Goal: Information Seeking & Learning: Check status

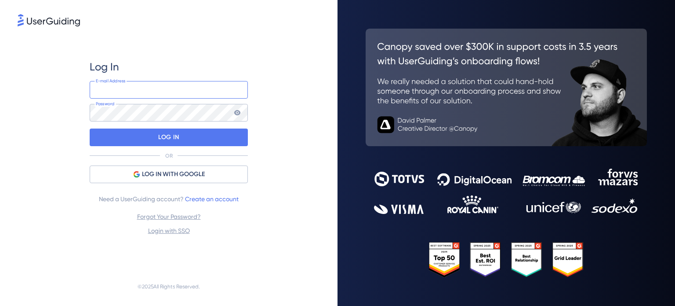
click at [163, 89] on input "email" at bounding box center [169, 90] width 158 height 18
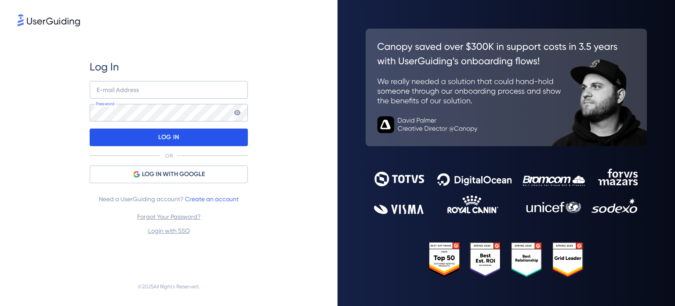
click at [185, 131] on div "LOG IN" at bounding box center [169, 137] width 158 height 18
click at [197, 128] on div "LOG IN" at bounding box center [169, 137] width 158 height 18
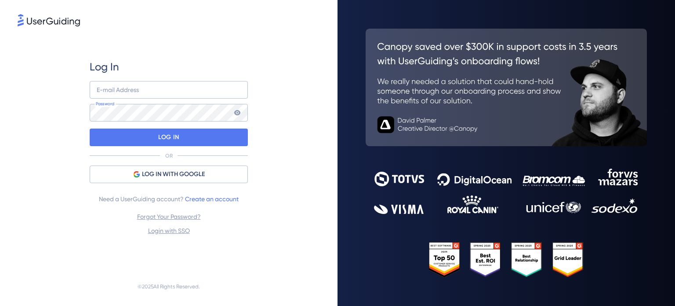
click at [193, 184] on div "Log In E-mail Address Password LOG IN OR LOG IN WITH GOOGLE Need a UserGuiding …" at bounding box center [169, 148] width 158 height 176
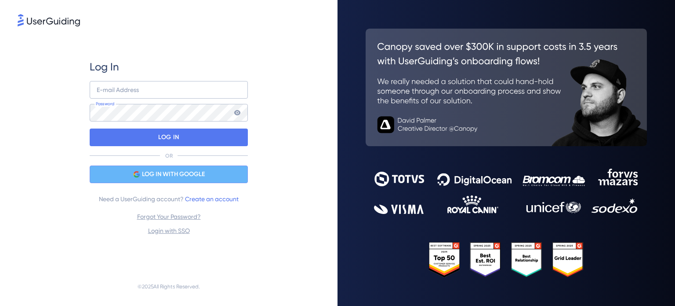
click at [206, 175] on div "LOG IN WITH GOOGLE" at bounding box center [169, 174] width 158 height 18
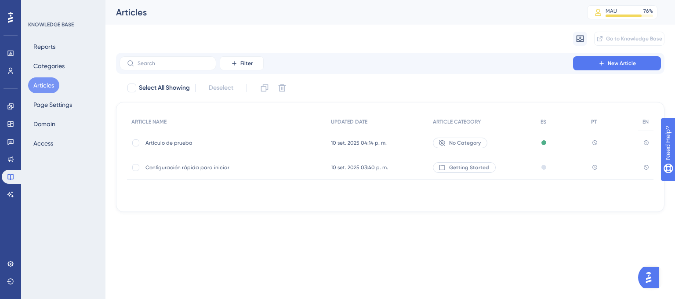
click at [288, 146] on div "Artículo de prueba Artículo de prueba" at bounding box center [227, 143] width 200 height 25
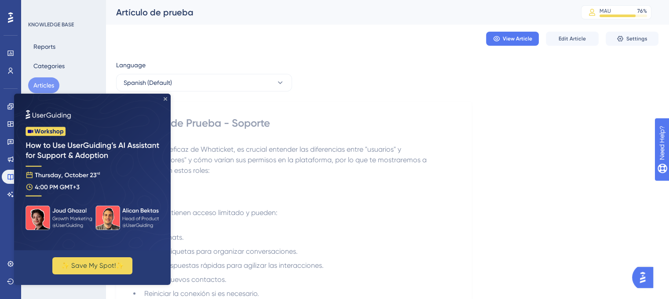
click at [167, 98] on icon "Close Preview" at bounding box center [166, 99] width 4 height 4
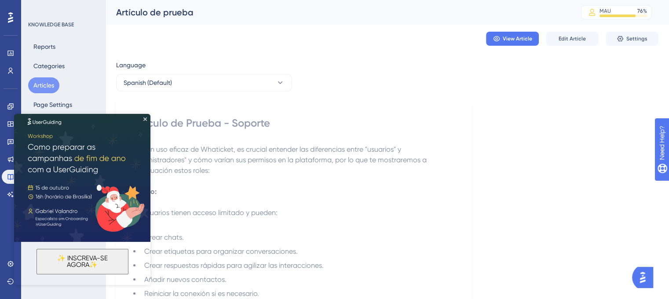
click at [142, 119] on img at bounding box center [82, 174] width 136 height 136
click at [144, 117] on icon "Close Preview" at bounding box center [145, 119] width 4 height 4
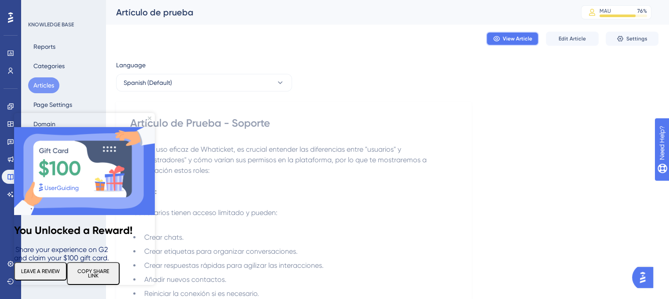
click at [506, 33] on button "View Article" at bounding box center [512, 39] width 53 height 14
click at [509, 40] on span "View Article" at bounding box center [517, 38] width 29 height 7
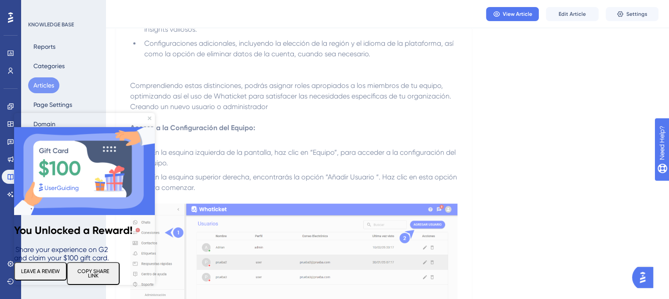
scroll to position [524, 0]
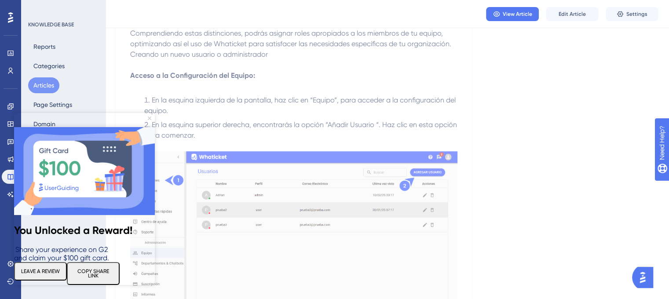
click at [148, 118] on icon "Close Preview" at bounding box center [150, 119] width 4 height 4
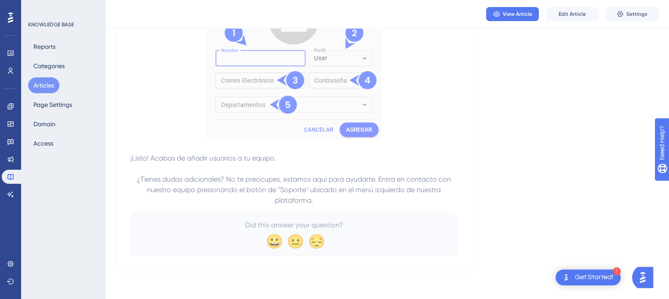
scroll to position [0, 0]
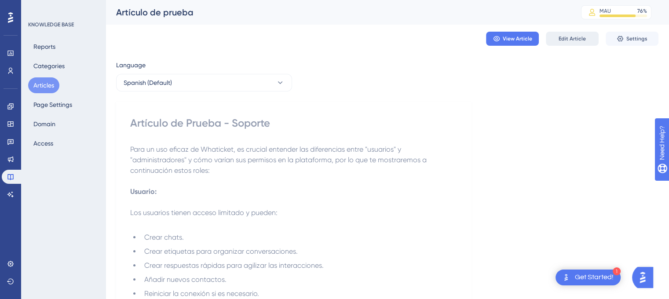
click at [563, 39] on span "Edit Article" at bounding box center [571, 38] width 27 height 7
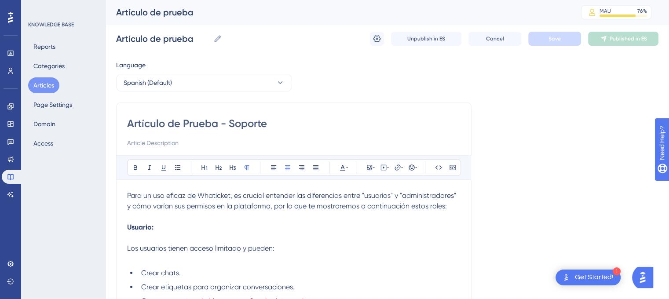
scroll to position [605, 0]
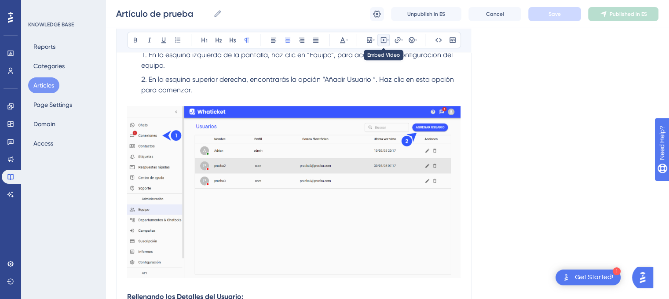
click at [388, 39] on icon at bounding box center [388, 39] width 2 height 7
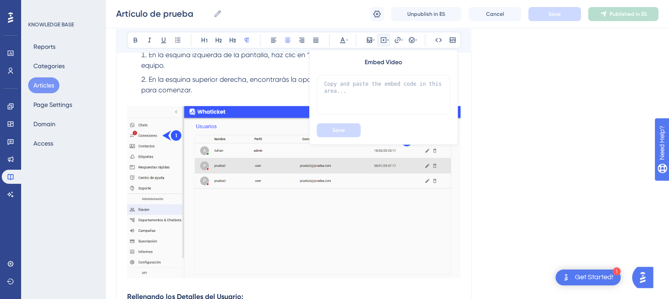
click at [388, 39] on icon at bounding box center [388, 39] width 2 height 7
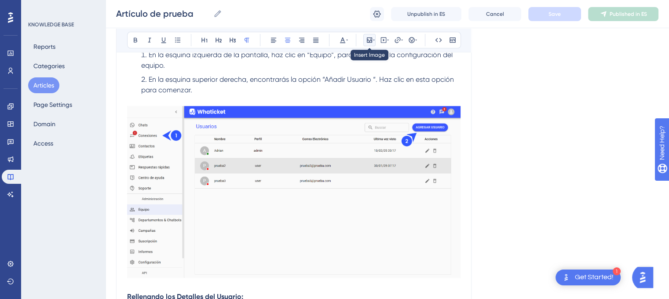
click at [373, 40] on icon at bounding box center [374, 40] width 2 height 1
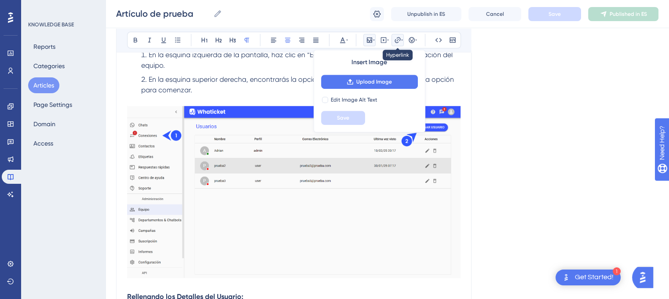
click at [402, 39] on icon at bounding box center [402, 39] width 2 height 7
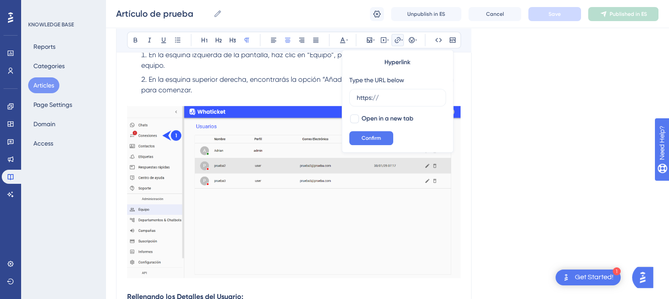
click at [418, 40] on div "Bold Italic Underline Bullet Point Heading 1 Heading 2 Heading 3 Normal Align L…" at bounding box center [294, 40] width 334 height 17
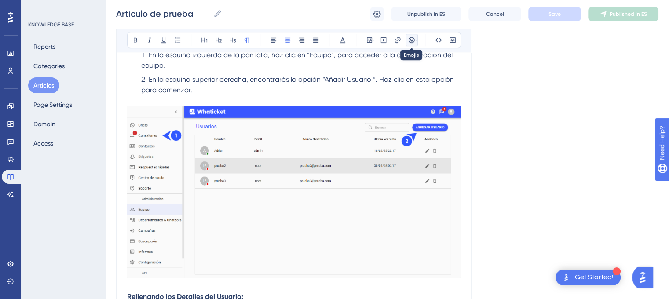
click at [414, 40] on icon at bounding box center [411, 39] width 7 height 7
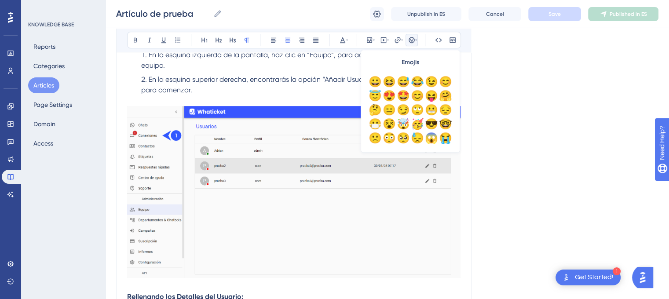
click at [488, 60] on div "Language Spanish (Default) Artículo de Prueba - Soporte Bold Italic Underline B…" at bounding box center [387, 81] width 542 height 1260
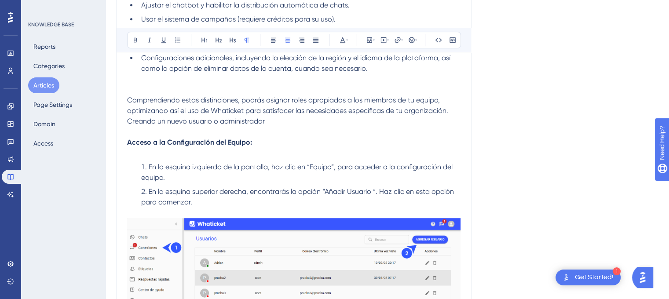
scroll to position [0, 0]
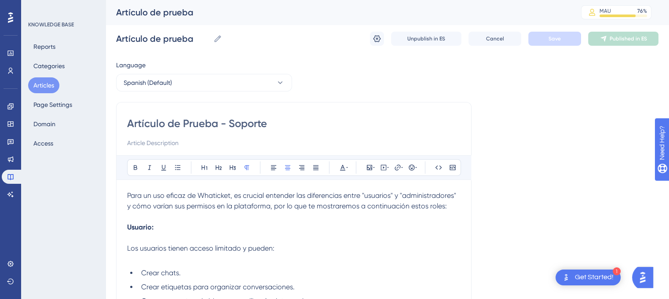
click at [60, 18] on div "KNOWLEDGE BASE Reports Categories Articles Page Settings Domain Access" at bounding box center [63, 149] width 84 height 299
click at [52, 46] on button "Reports" at bounding box center [44, 47] width 33 height 16
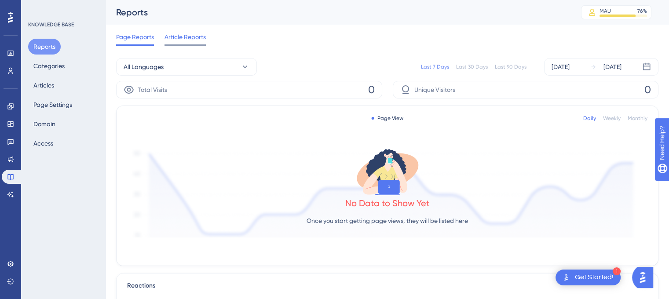
click at [181, 36] on span "Article Reports" at bounding box center [184, 37] width 41 height 11
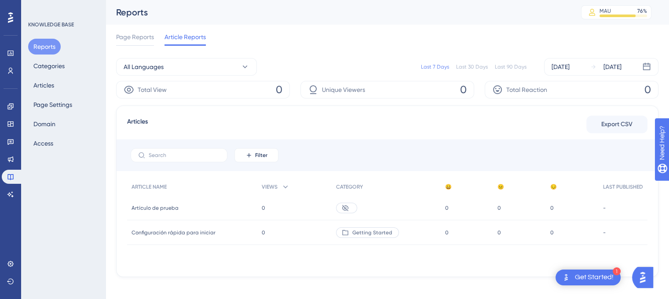
click at [170, 211] on span "Artículo de prueba" at bounding box center [154, 207] width 47 height 7
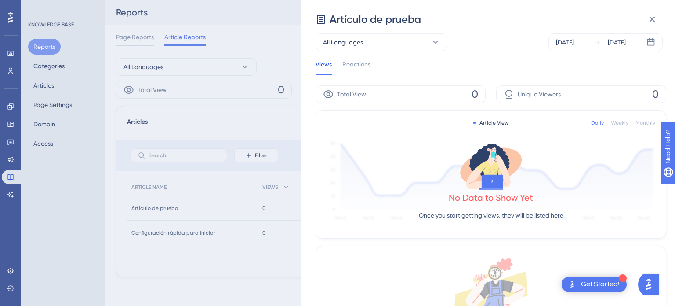
click at [674, 0] on html "1 Get Started! Performance Users Engagement Widgets Feedback Product Updates Kn…" at bounding box center [337, 0] width 675 height 0
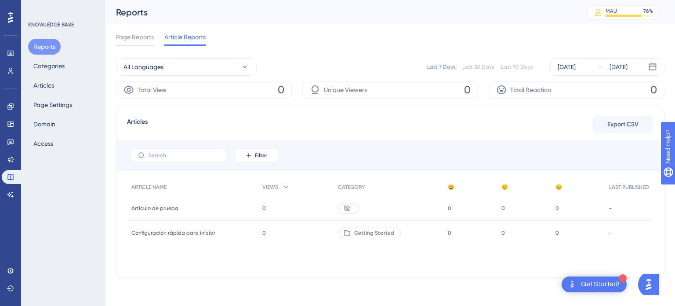
click at [182, 211] on div "Artículo de prueba Artículo de prueba" at bounding box center [192, 208] width 131 height 25
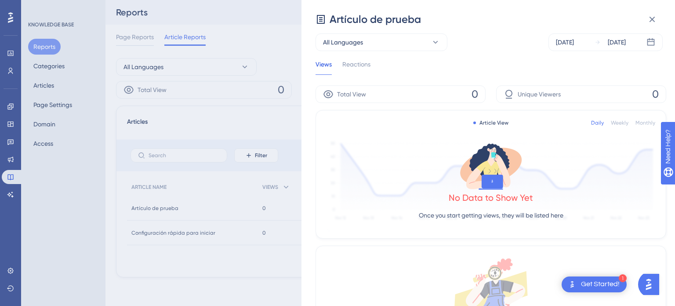
click at [268, 61] on div "Artículo de prueba All Languages [DATE] [DATE] Views Reactions Total View 0 Uni…" at bounding box center [337, 153] width 675 height 306
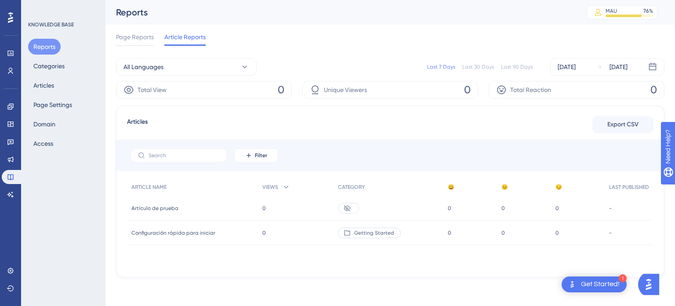
click at [344, 204] on icon at bounding box center [347, 207] width 7 height 7
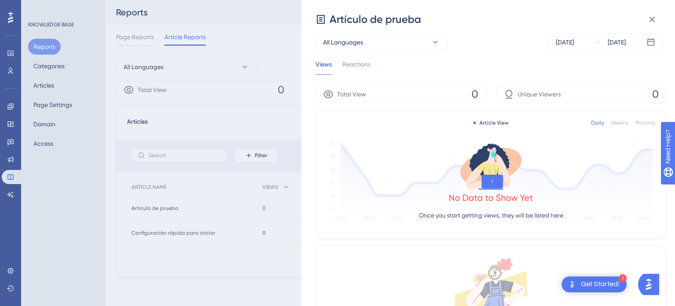
click at [239, 63] on div "Artículo de prueba All Languages [DATE] [DATE] Views Reactions Total View 0 Uni…" at bounding box center [337, 153] width 675 height 306
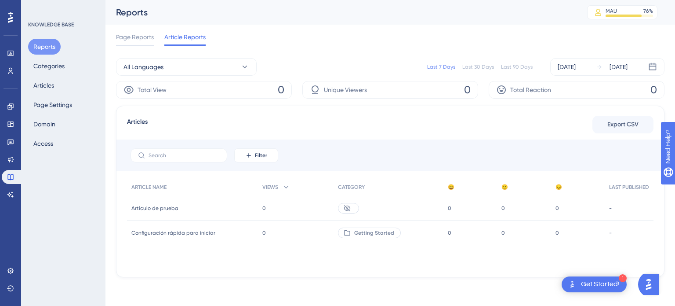
click at [584, 202] on div "0 0" at bounding box center [578, 208] width 54 height 25
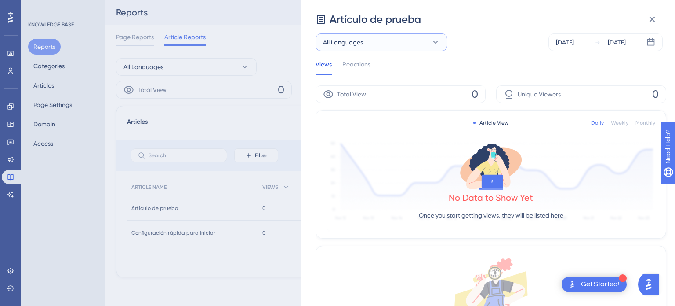
click at [414, 44] on button "All Languages" at bounding box center [382, 42] width 132 height 18
click at [248, 121] on div "Artículo de prueba All Languages All Languages All Languages Spanish Spanish Po…" at bounding box center [337, 153] width 675 height 306
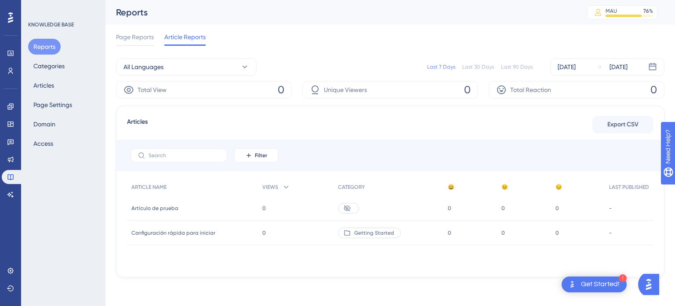
click at [132, 29] on div "Page Reports Article Reports" at bounding box center [390, 39] width 549 height 28
click at [135, 33] on span "Page Reports" at bounding box center [135, 37] width 38 height 11
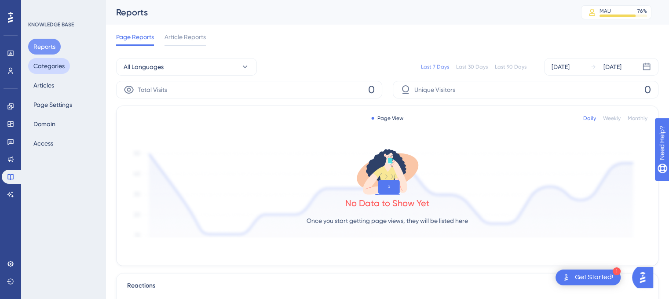
click at [58, 67] on button "Categories" at bounding box center [49, 66] width 42 height 16
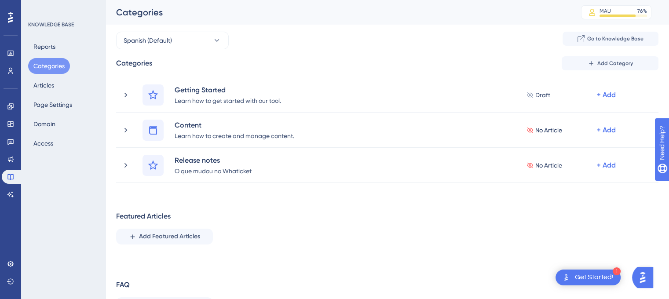
click at [33, 77] on div "Reports Categories Articles Page Settings Domain Access" at bounding box center [63, 95] width 71 height 113
click at [39, 81] on button "Articles" at bounding box center [43, 85] width 31 height 16
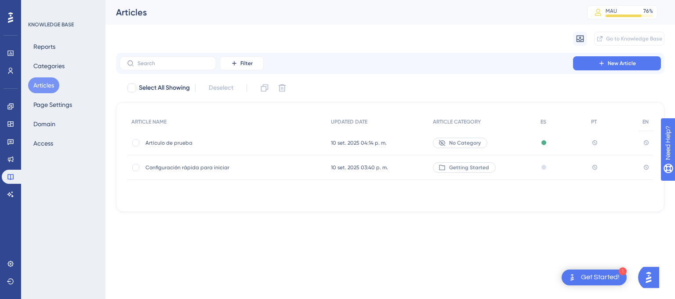
click at [164, 139] on div "Artículo de prueba Artículo de prueba" at bounding box center [216, 143] width 141 height 25
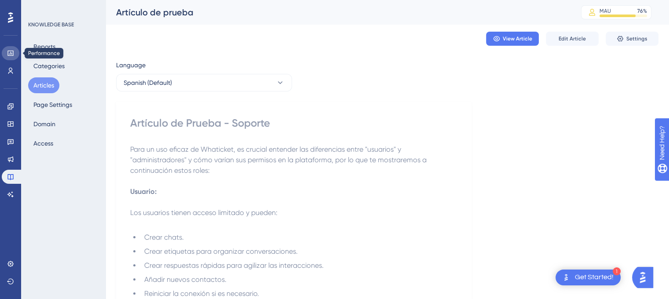
click at [6, 53] on link at bounding box center [11, 53] width 18 height 14
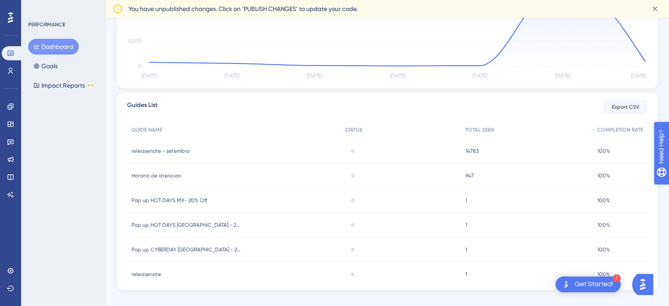
scroll to position [262, 0]
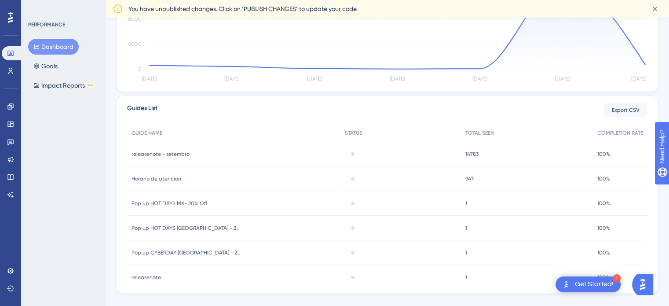
click at [469, 156] on span "14783" at bounding box center [471, 153] width 13 height 7
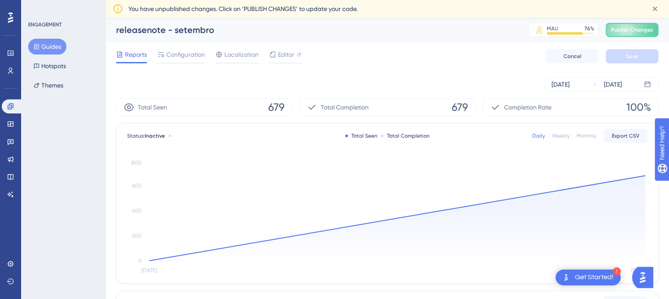
click at [49, 47] on button "Guides" at bounding box center [47, 47] width 38 height 16
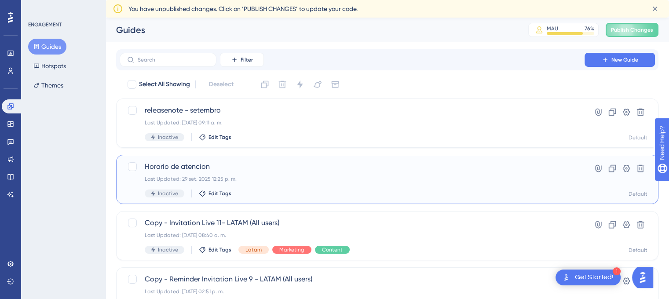
click at [316, 168] on span "Horario de atencion" at bounding box center [352, 166] width 415 height 11
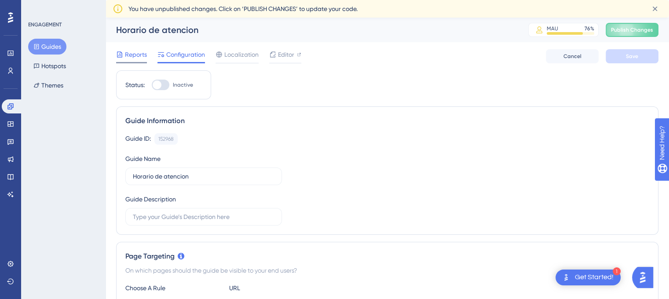
click at [128, 53] on span "Reports" at bounding box center [136, 54] width 22 height 11
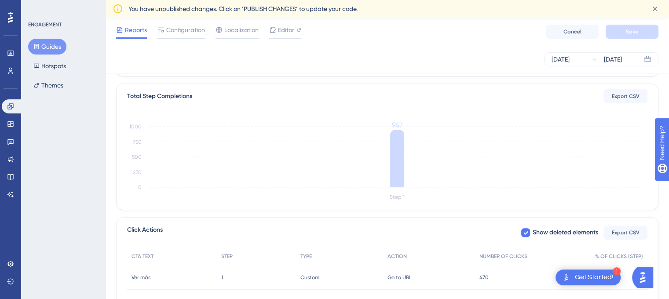
scroll to position [275, 0]
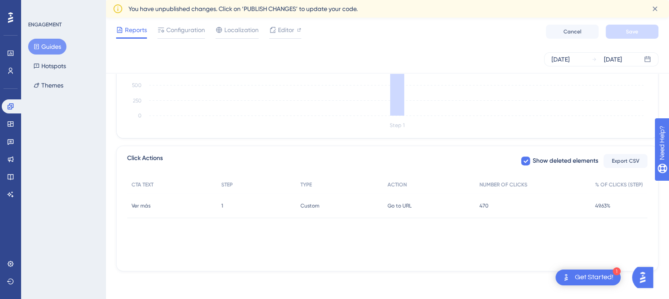
click at [133, 203] on span "Ver más" at bounding box center [140, 205] width 19 height 7
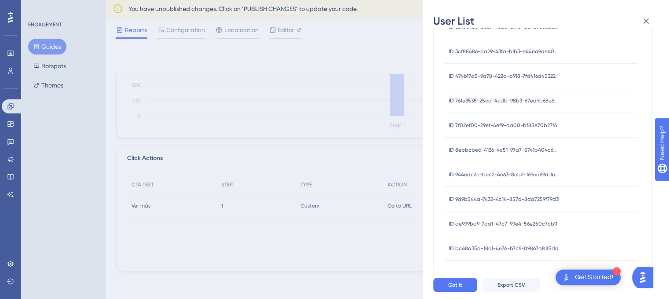
scroll to position [346, 0]
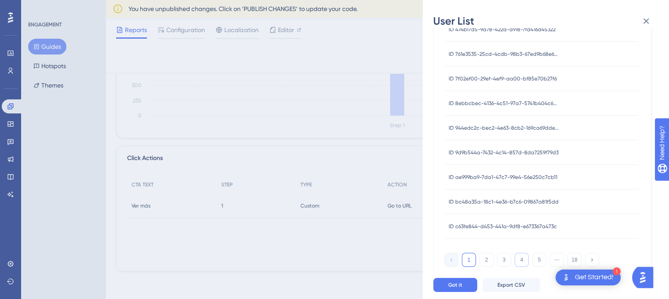
click at [521, 263] on button "4" at bounding box center [521, 260] width 14 height 14
click at [392, 261] on div "User List [DATE] - [DATE] USER ID ID 96976640-0d3c-459b-b11c-56eb63b0d9e8 ID 96…" at bounding box center [334, 149] width 669 height 299
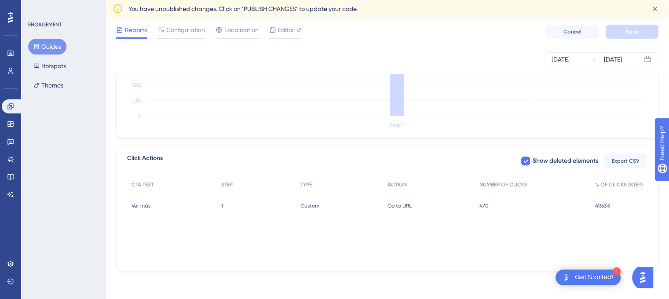
click at [197, 38] on div "Reports Configuration Localization Editor Cancel Save" at bounding box center [387, 32] width 563 height 28
click at [185, 36] on div "Configuration" at bounding box center [180, 32] width 47 height 14
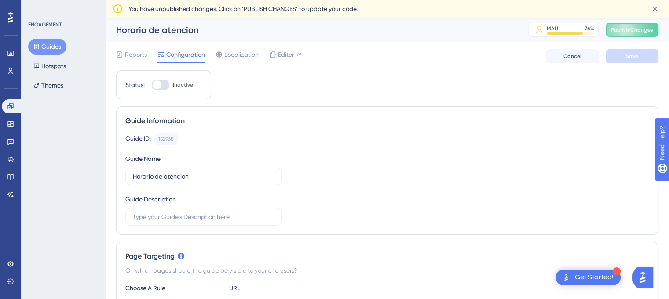
click at [232, 47] on div "Reports Configuration Localization Editor Cancel Save" at bounding box center [387, 56] width 542 height 28
click at [237, 55] on span "Localization" at bounding box center [241, 54] width 34 height 11
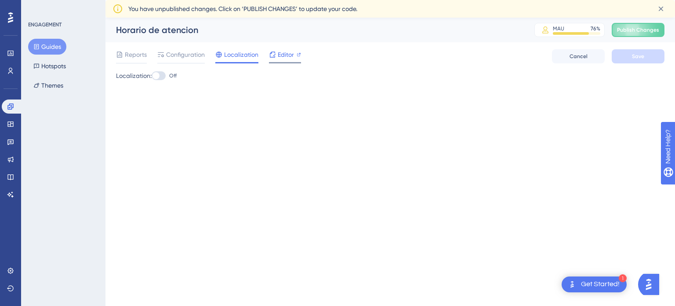
click at [281, 58] on span "Editor" at bounding box center [286, 54] width 16 height 11
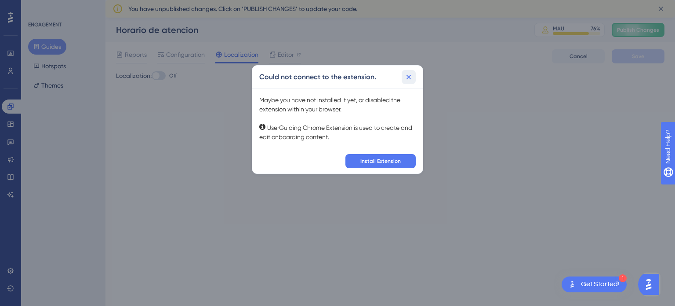
click at [406, 75] on icon at bounding box center [409, 77] width 9 height 9
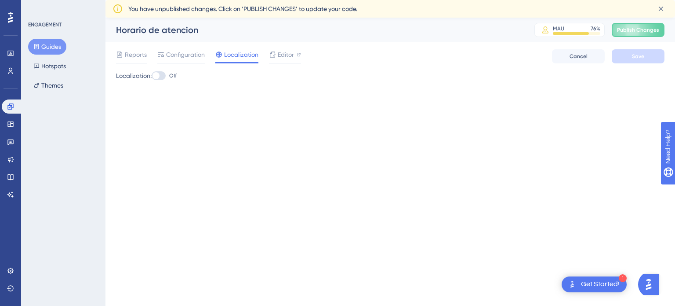
click at [218, 55] on icon at bounding box center [219, 54] width 6 height 6
click at [227, 55] on span "Localization" at bounding box center [241, 54] width 34 height 11
click at [11, 17] on icon at bounding box center [10, 17] width 5 height 11
click at [7, 54] on icon at bounding box center [10, 53] width 6 height 5
